Goal: Find specific page/section: Find specific page/section

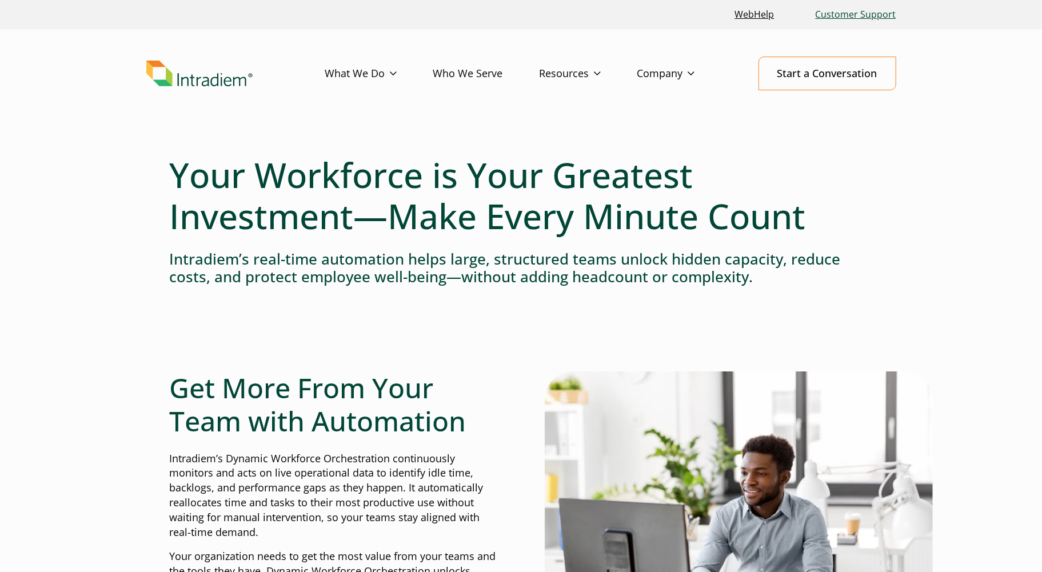
click at [859, 15] on link "Customer Support" at bounding box center [856, 14] width 90 height 25
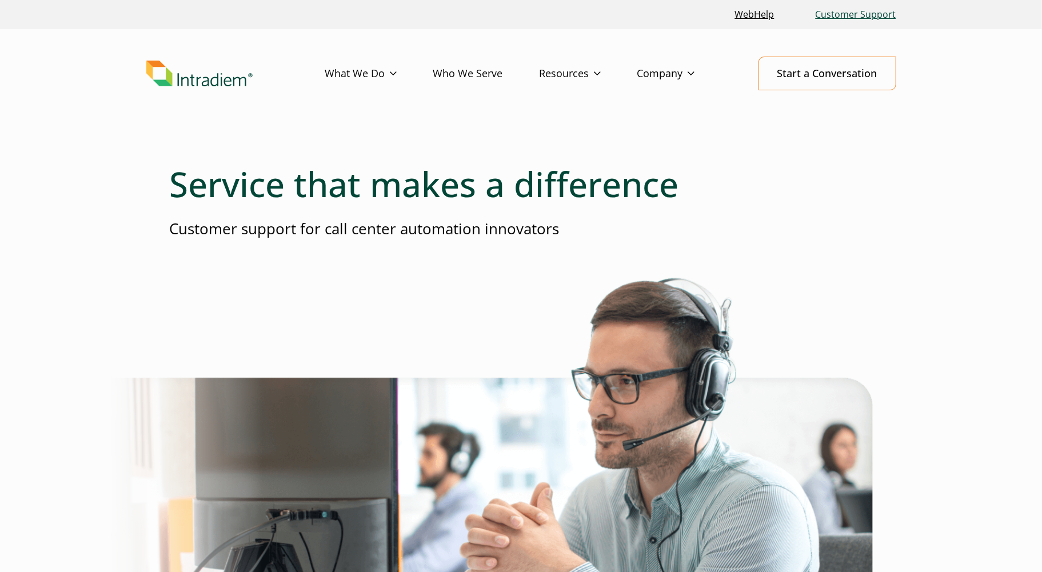
click at [846, 15] on link "Customer Support" at bounding box center [856, 14] width 90 height 25
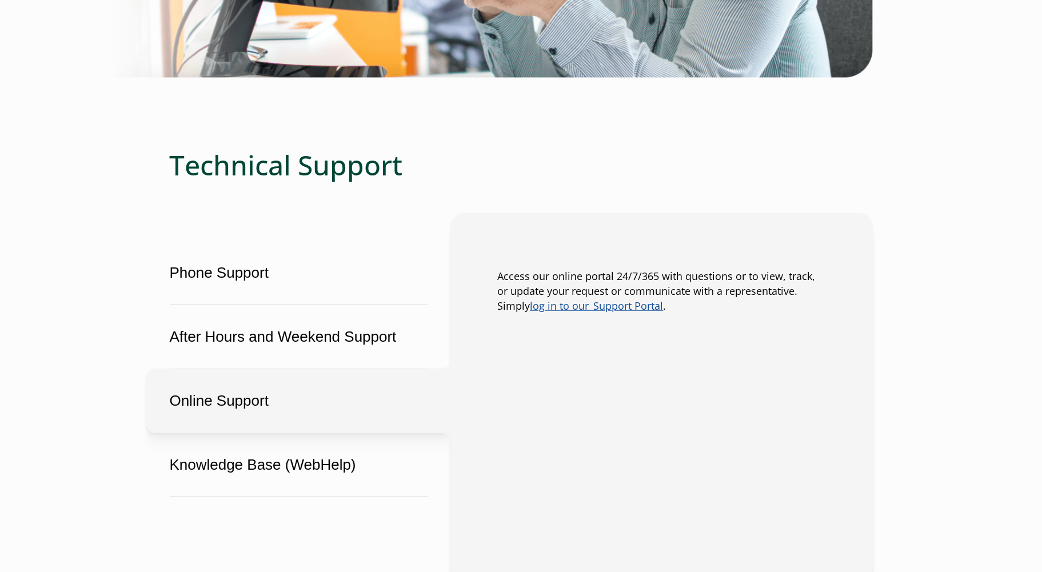
scroll to position [635, 0]
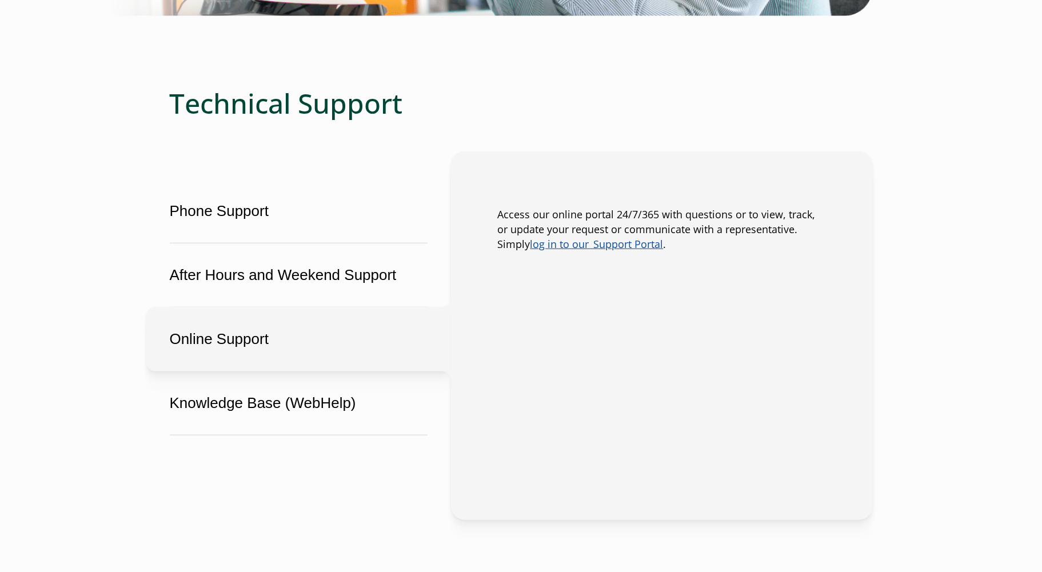
click at [273, 334] on button "Online Support" at bounding box center [298, 339] width 305 height 65
click at [557, 248] on link "log in to our  Support Portal" at bounding box center [596, 244] width 133 height 14
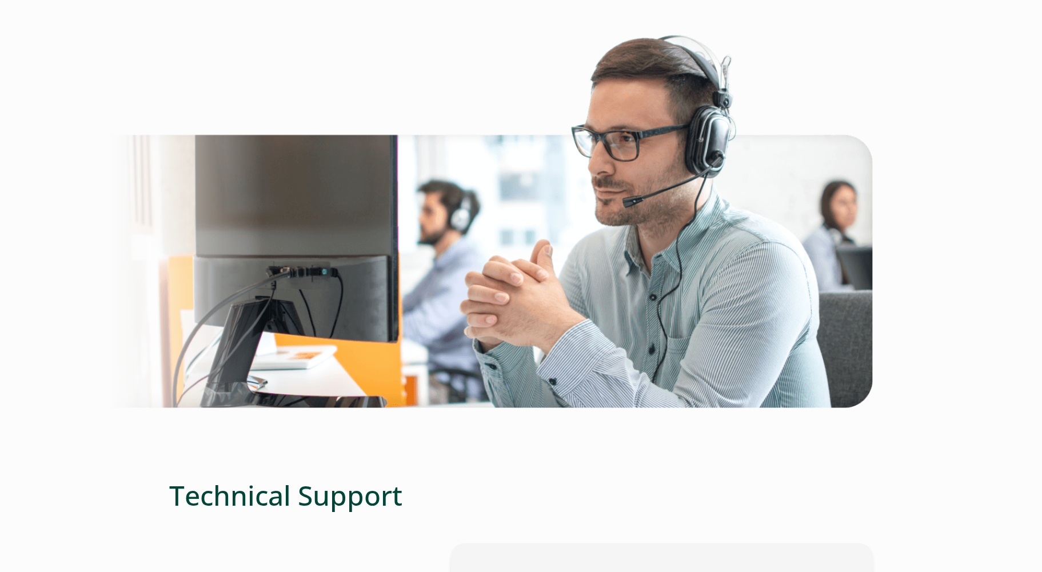
scroll to position [0, 0]
